Goal: Information Seeking & Learning: Learn about a topic

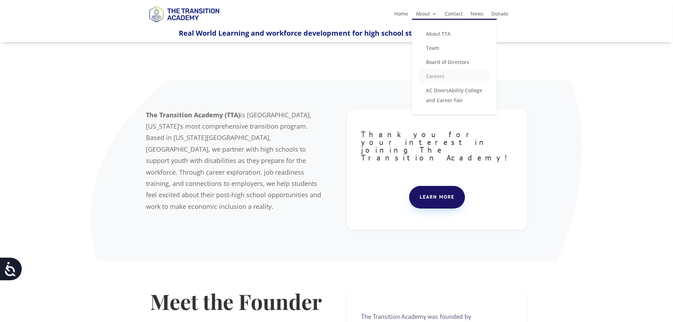
click at [434, 75] on link "Careers" at bounding box center [454, 76] width 71 height 14
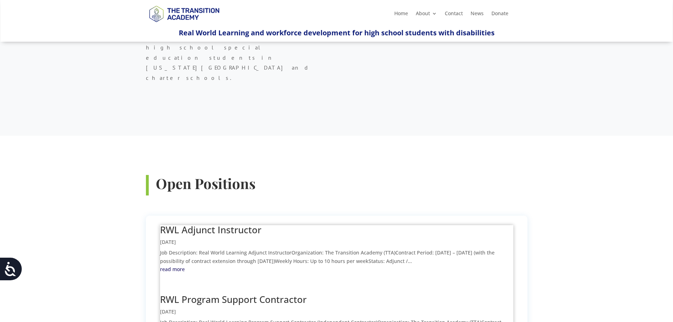
scroll to position [212, 0]
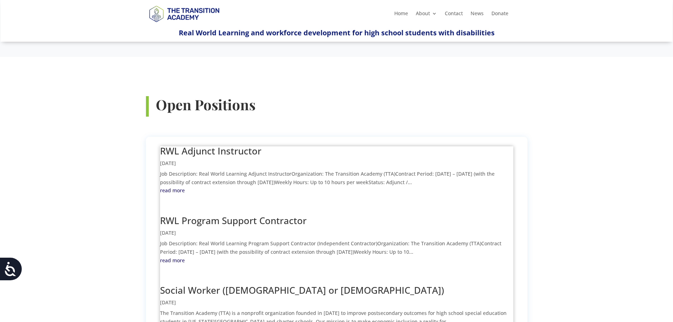
click at [237, 214] on link "RWL Program Support Contractor" at bounding box center [233, 220] width 147 height 13
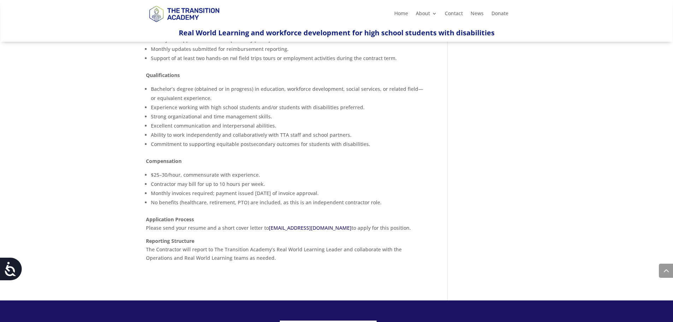
scroll to position [660, 0]
